Goal: Information Seeking & Learning: Find specific fact

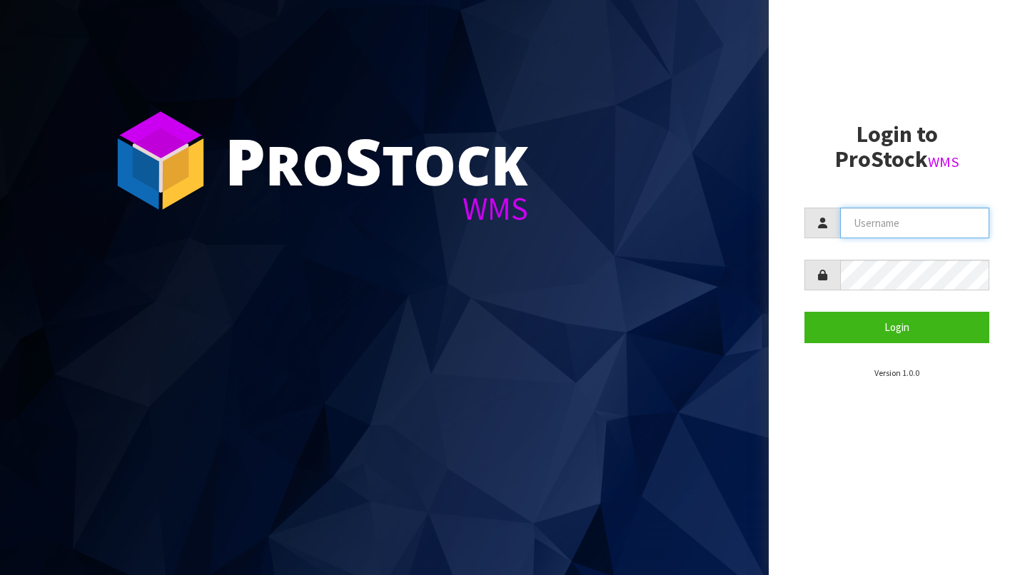
type input "BABW"
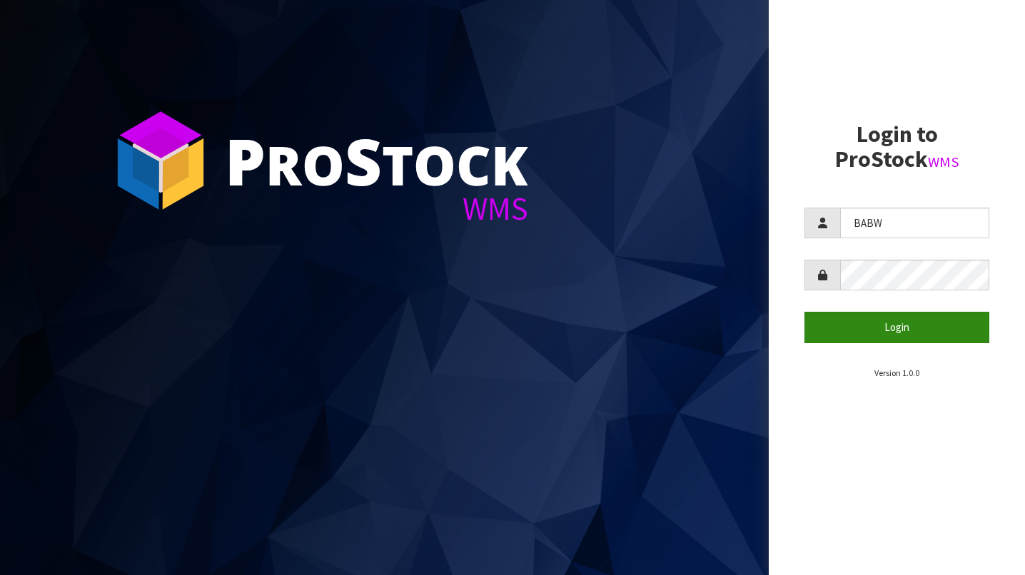
click at [904, 328] on button "Login" at bounding box center [896, 327] width 185 height 31
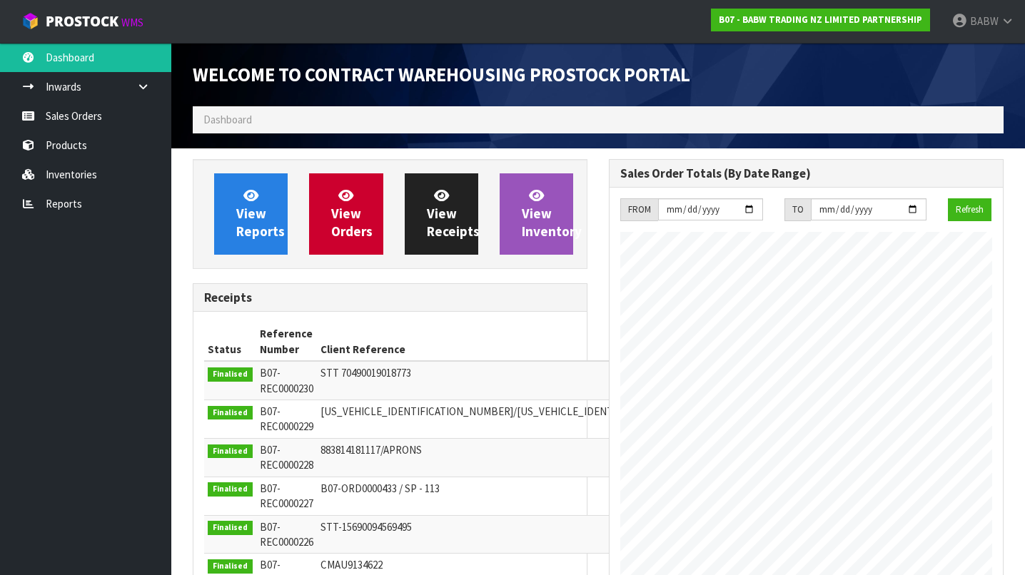
scroll to position [787, 416]
click at [86, 146] on link "Products" at bounding box center [85, 145] width 171 height 29
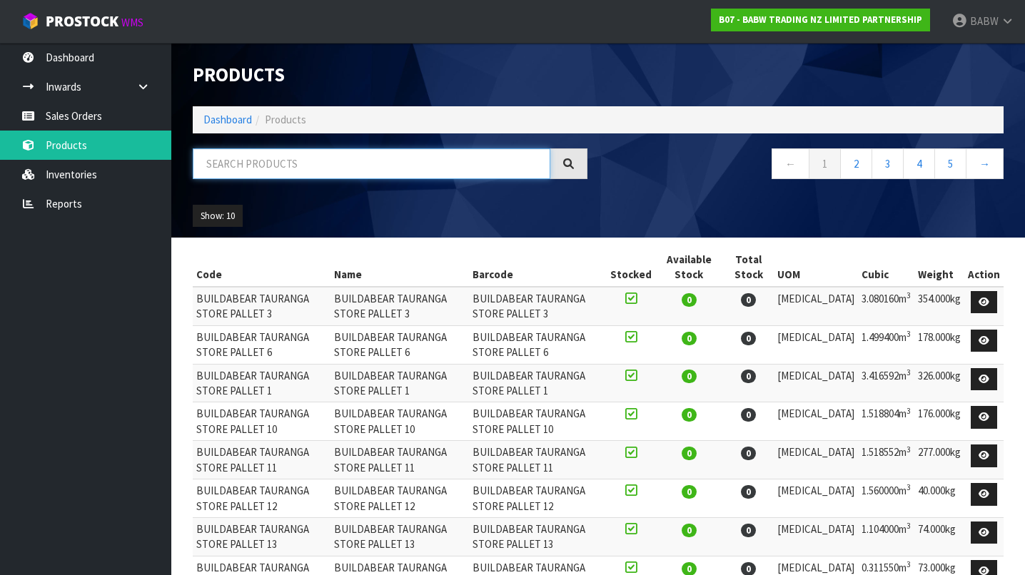
click at [327, 162] on input "text" at bounding box center [372, 163] width 358 height 31
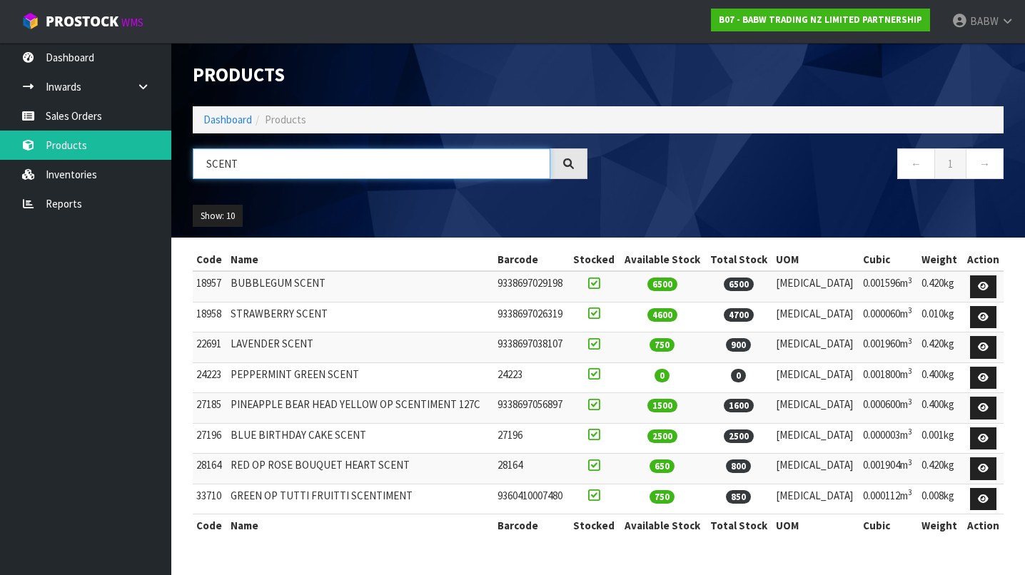
click at [310, 162] on input "SCENT" at bounding box center [372, 163] width 358 height 31
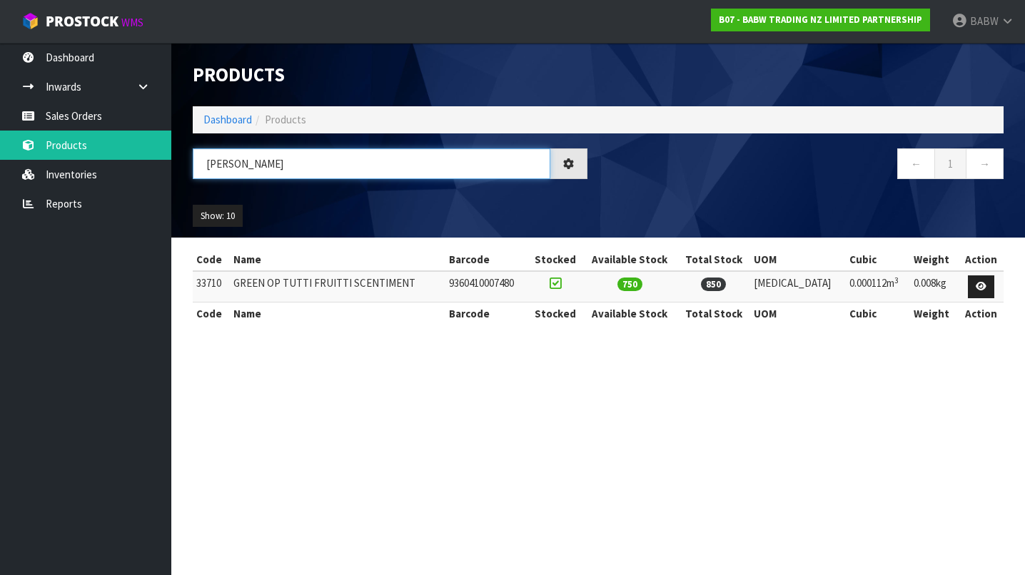
click at [350, 161] on input "[PERSON_NAME]" at bounding box center [372, 163] width 358 height 31
type input "PINEA"
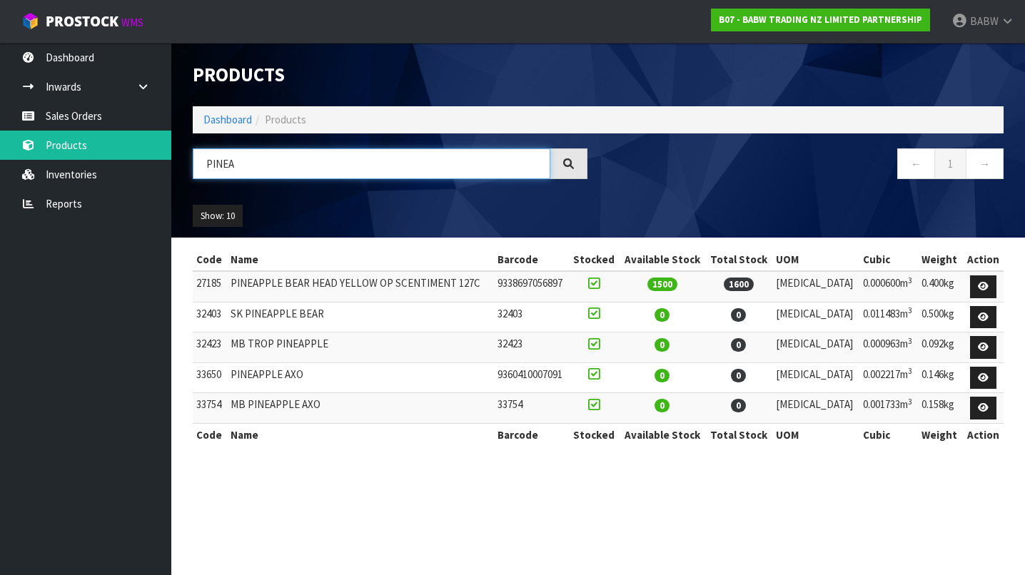
click at [393, 166] on input "PINEA" at bounding box center [372, 163] width 358 height 31
click at [405, 280] on td "PINEAPPLE BEAR HEAD YELLOW OP SCENTIMENT 127C" at bounding box center [360, 286] width 267 height 31
click at [450, 283] on td "PINEAPPLE BEAR HEAD YELLOW OP SCENTIMENT 127C" at bounding box center [360, 286] width 267 height 31
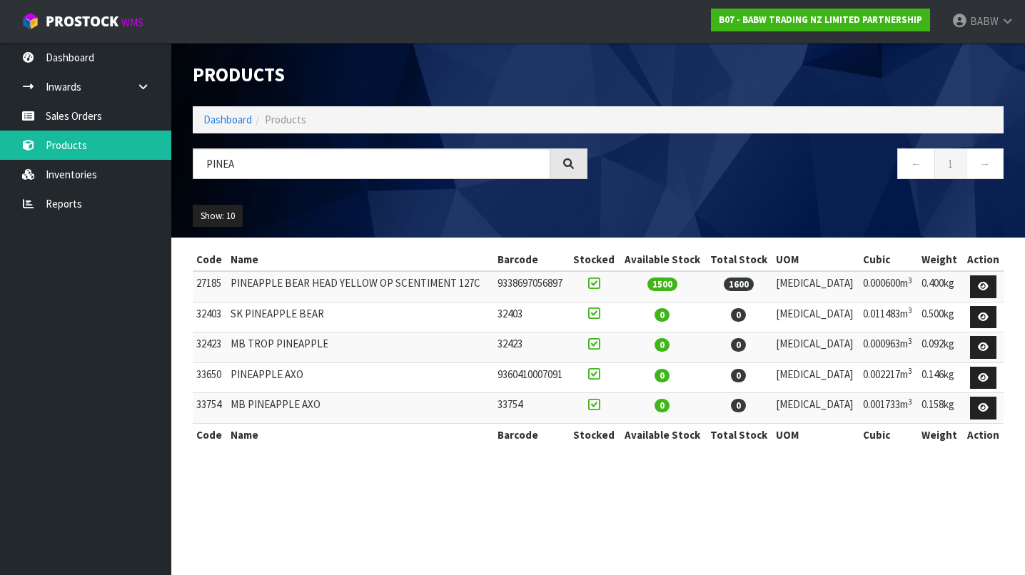
click at [385, 187] on div "PINEA" at bounding box center [390, 168] width 416 height 41
click at [352, 161] on input "PINEA" at bounding box center [372, 163] width 358 height 31
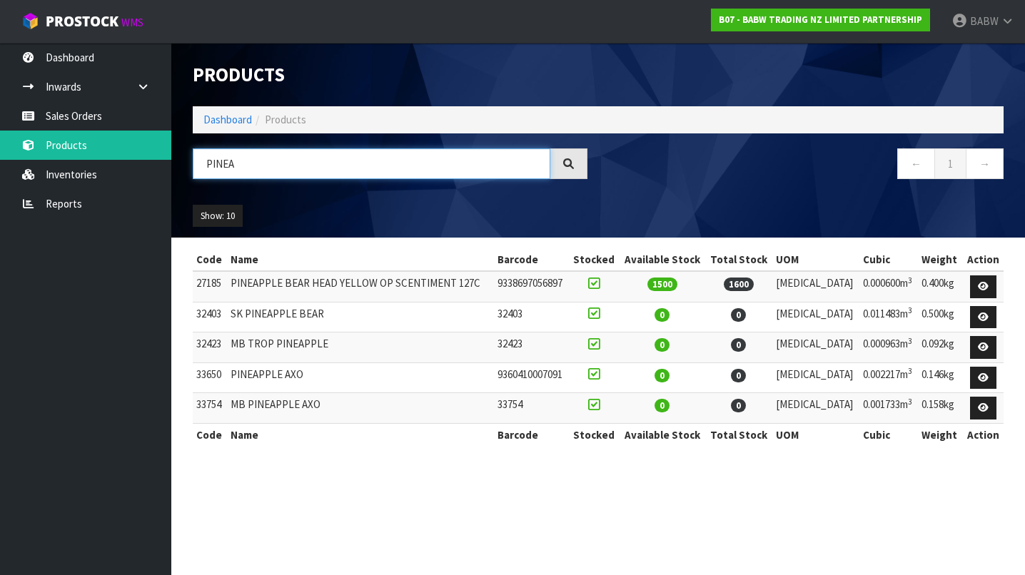
click at [352, 161] on input "PINEA" at bounding box center [372, 163] width 358 height 31
type input "STRAW"
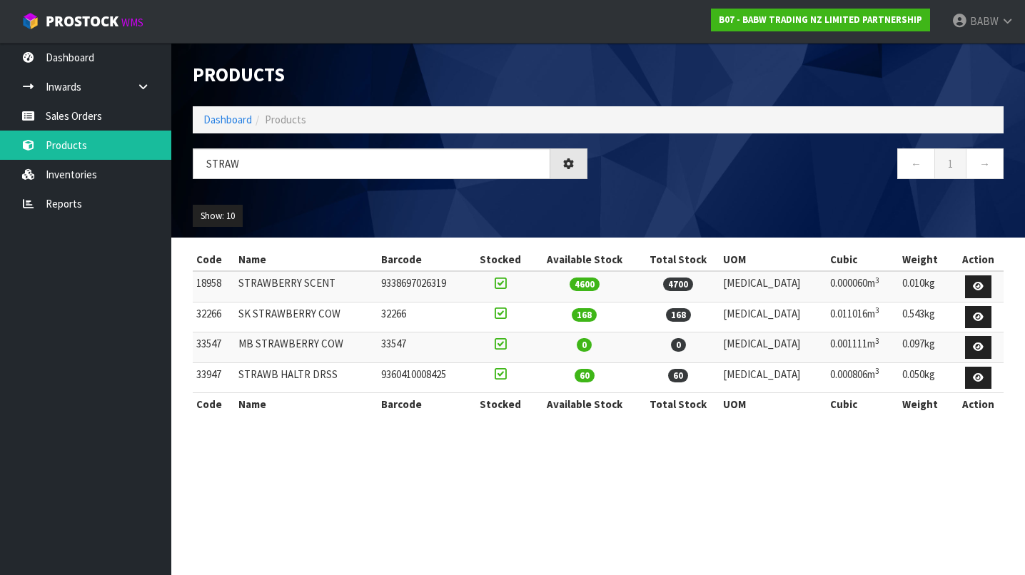
click at [569, 275] on td "4600" at bounding box center [585, 286] width 106 height 31
click at [378, 334] on td "MB STRAWBERRY COW" at bounding box center [306, 348] width 143 height 31
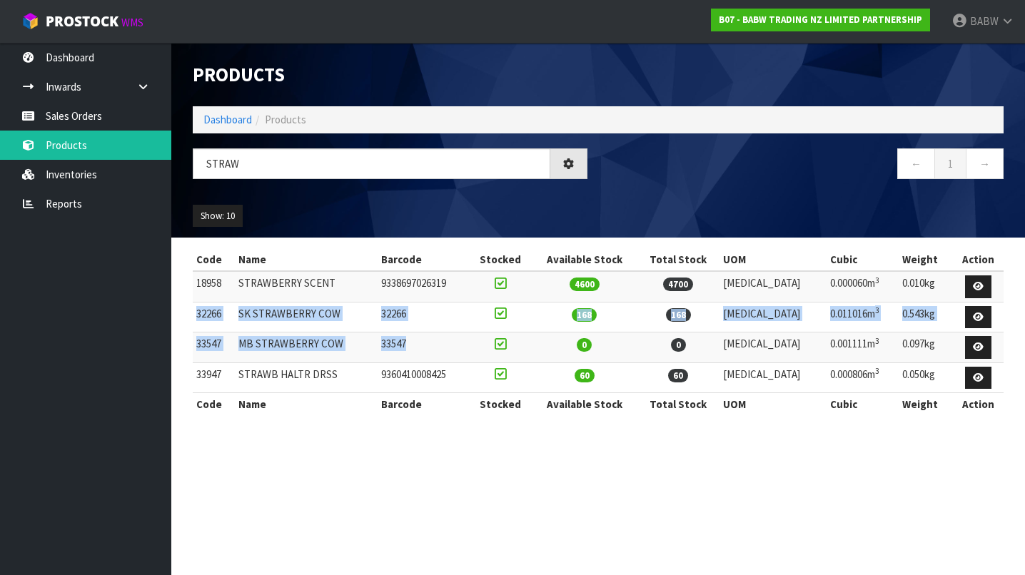
drag, startPoint x: 490, startPoint y: 340, endPoint x: 194, endPoint y: 309, distance: 297.9
click at [194, 309] on tbody "18958 STRAWBERRY SCENT 9338697026319 4600 4700 [MEDICAL_DATA] 0.000060m 3 0.010…" at bounding box center [598, 332] width 811 height 122
click at [194, 309] on td "32266" at bounding box center [214, 317] width 42 height 31
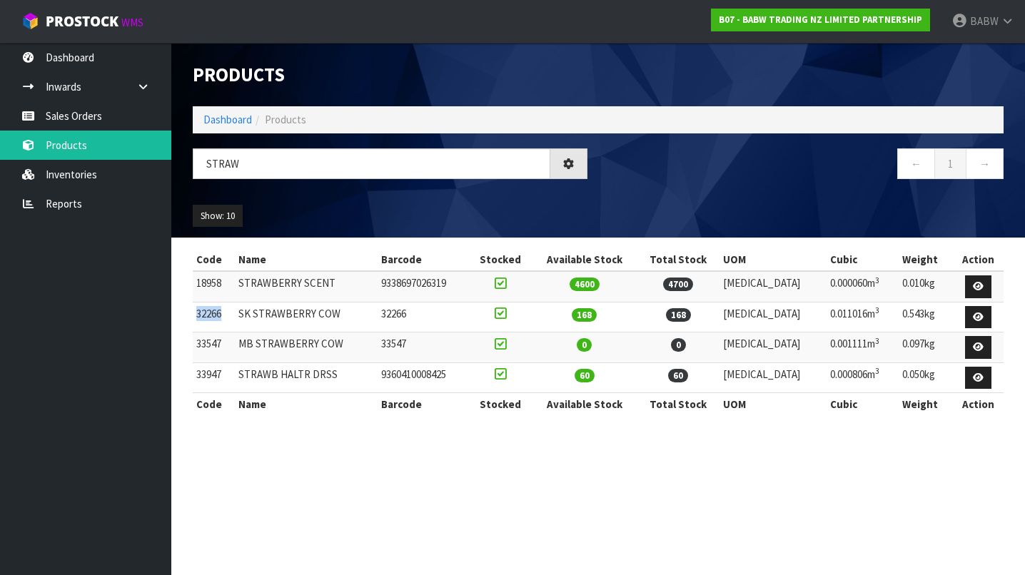
drag, startPoint x: 194, startPoint y: 309, endPoint x: 997, endPoint y: 296, distance: 803.1
click at [997, 296] on tbody "18958 STRAWBERRY SCENT 9338697026319 4600 4700 [MEDICAL_DATA] 0.000060m 3 0.010…" at bounding box center [598, 332] width 811 height 122
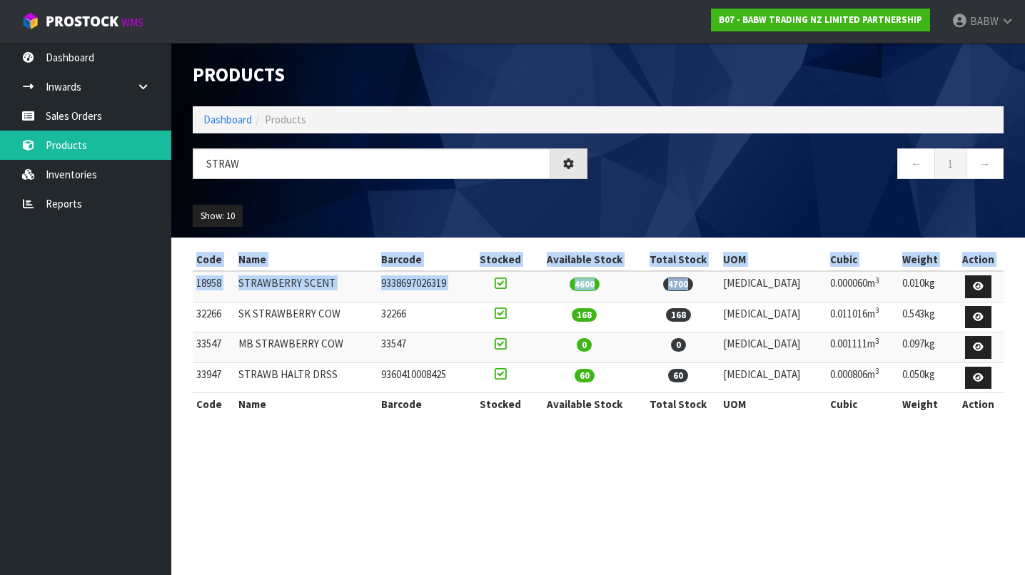
drag, startPoint x: 1006, startPoint y: 300, endPoint x: 720, endPoint y: 297, distance: 286.2
click at [724, 297] on div "Code Name Barcode Stocked Available Stock Total Stock UOM Cubic Weight Action 1…" at bounding box center [598, 339] width 832 height 183
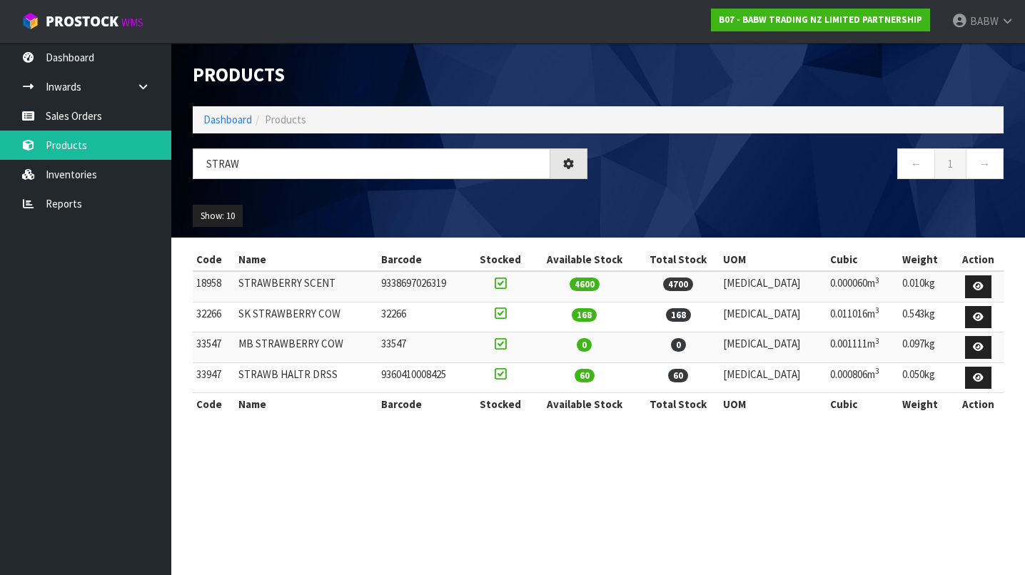
click at [637, 297] on td "4600" at bounding box center [585, 286] width 106 height 31
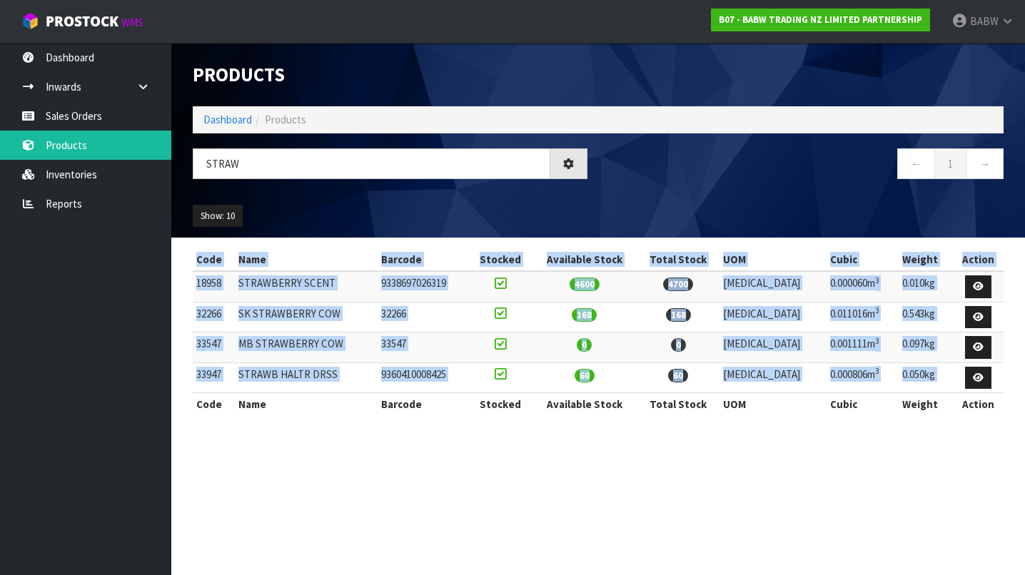
drag, startPoint x: 191, startPoint y: 317, endPoint x: 996, endPoint y: 372, distance: 806.3
click at [996, 372] on div "Code Name Barcode Stocked Available Stock Total Stock UOM Cubic Weight Action 1…" at bounding box center [598, 339] width 832 height 183
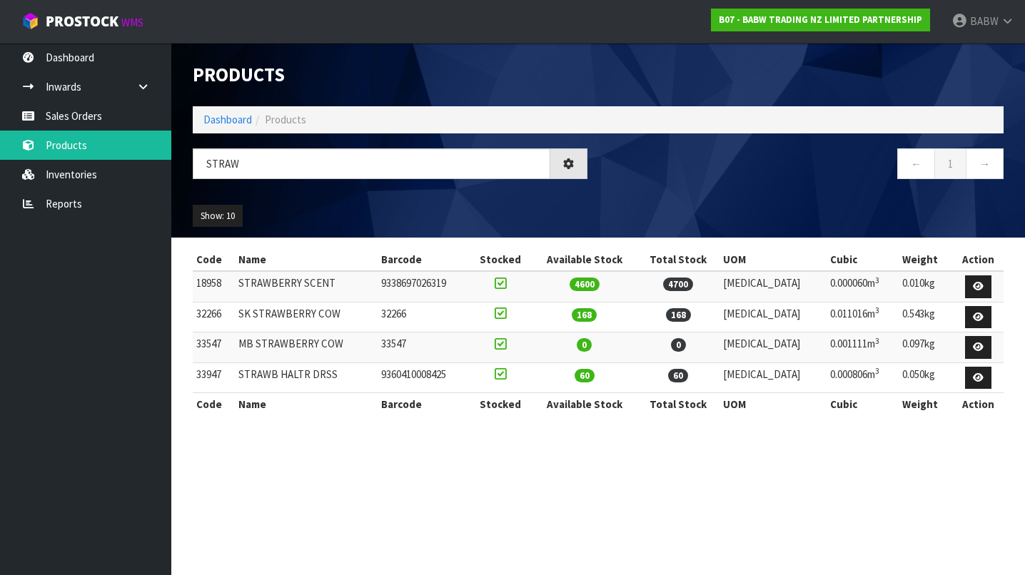
click at [996, 372] on td at bounding box center [979, 378] width 50 height 31
click at [251, 173] on input "STRAW" at bounding box center [372, 163] width 358 height 31
click at [320, 160] on input "STRAW" at bounding box center [372, 163] width 358 height 31
